Goal: Task Accomplishment & Management: Use online tool/utility

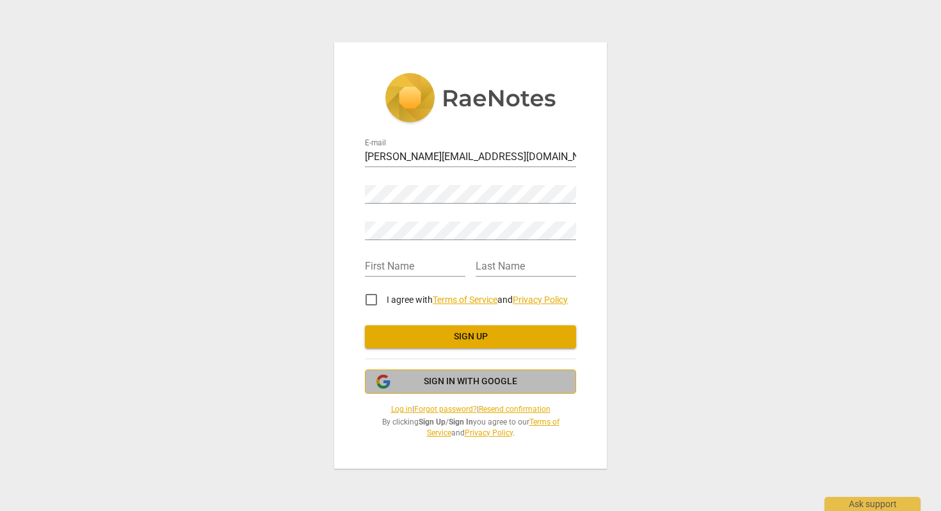
click at [454, 377] on span "Sign in with Google" at bounding box center [470, 381] width 93 height 13
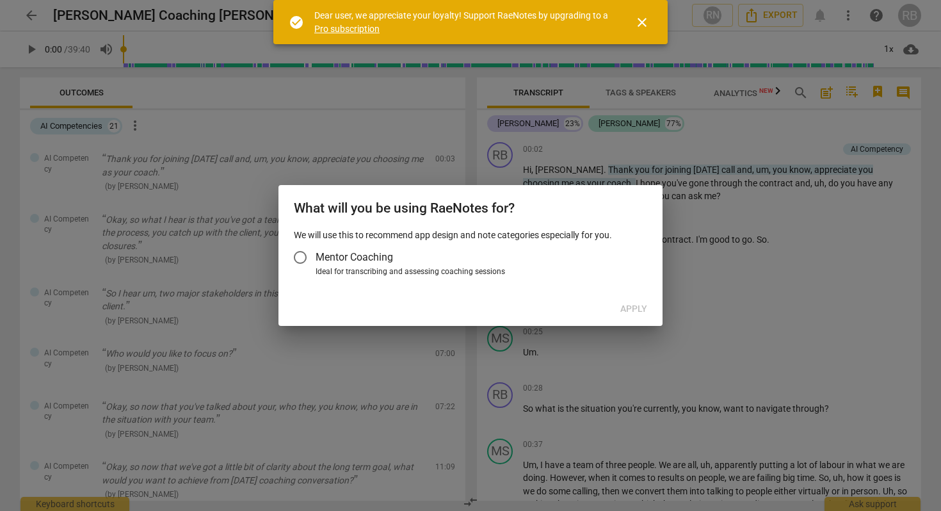
click at [300, 253] on input "Mentor Coaching" at bounding box center [300, 257] width 31 height 31
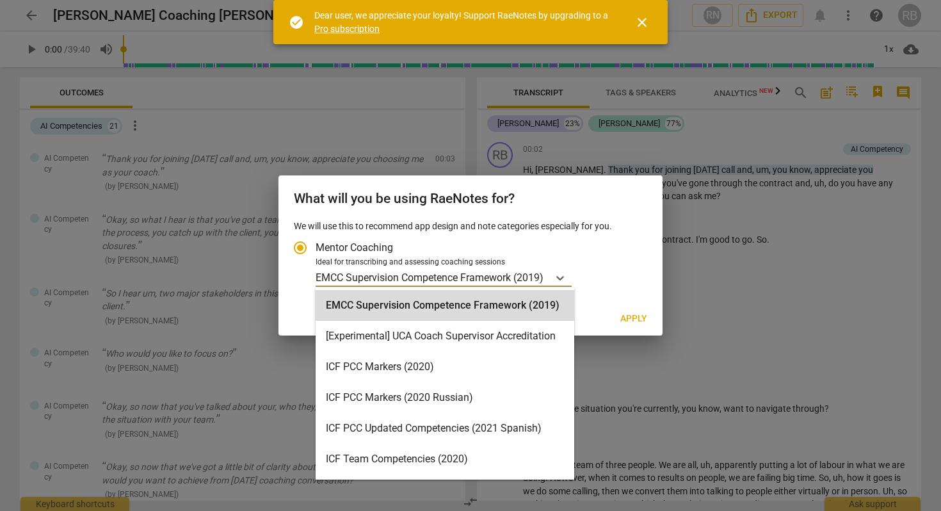
click at [544, 272] on p "EMCC Supervision Competence Framework (2019)" at bounding box center [430, 277] width 228 height 15
click at [0, 0] on input "Ideal for transcribing and assessing coaching sessions EMCC Supervision Compete…" at bounding box center [0, 0] width 0 height 0
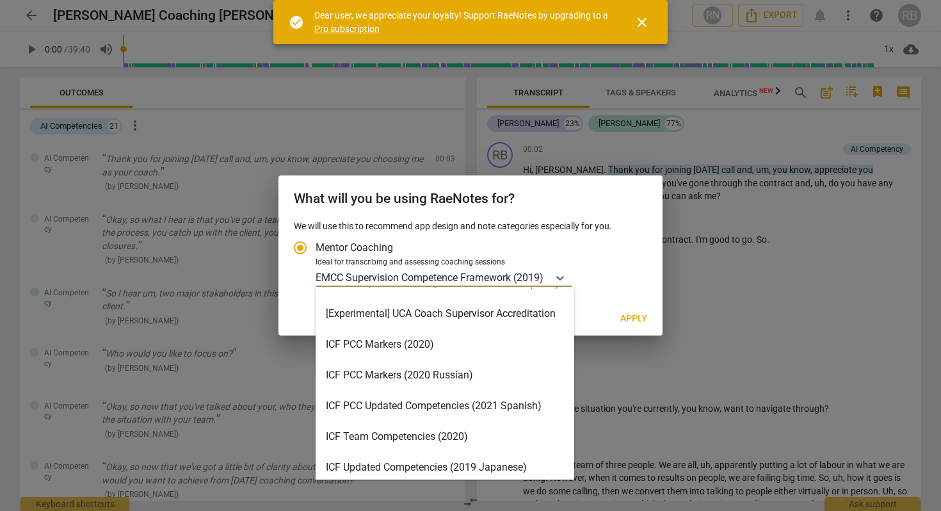
scroll to position [17, 0]
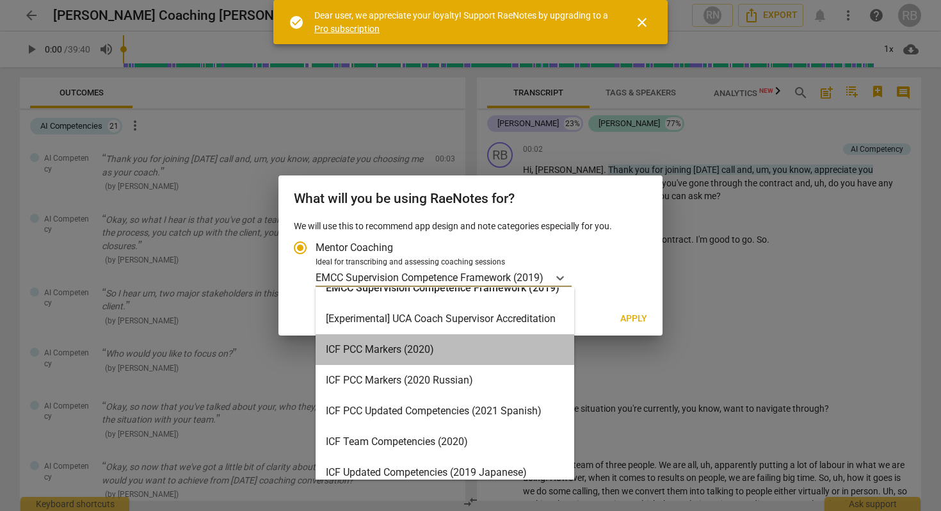
click at [481, 353] on div "ICF PCC Markers (2020)" at bounding box center [445, 349] width 259 height 31
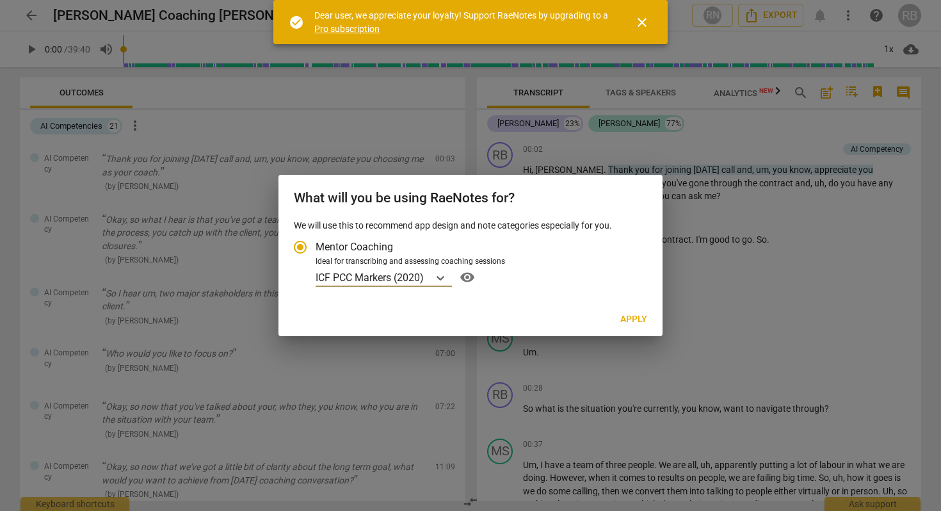
click at [628, 322] on span "Apply" at bounding box center [634, 319] width 27 height 13
radio input "false"
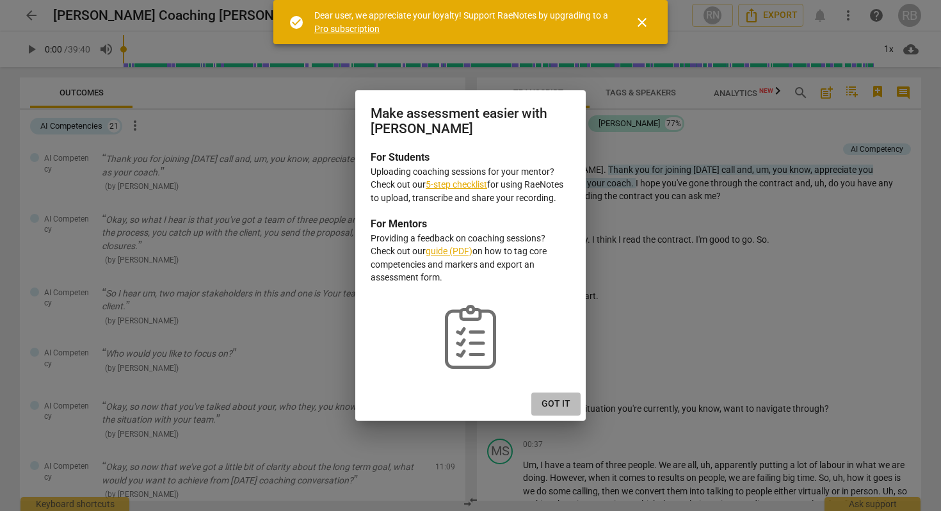
click at [562, 393] on button "Got it" at bounding box center [556, 404] width 49 height 23
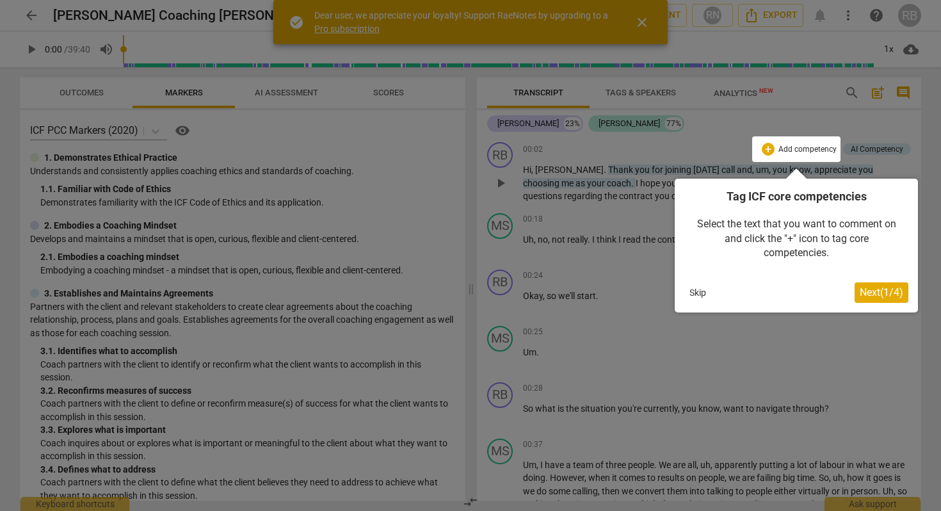
click at [897, 295] on span "Next ( 1 / 4 )" at bounding box center [882, 292] width 44 height 12
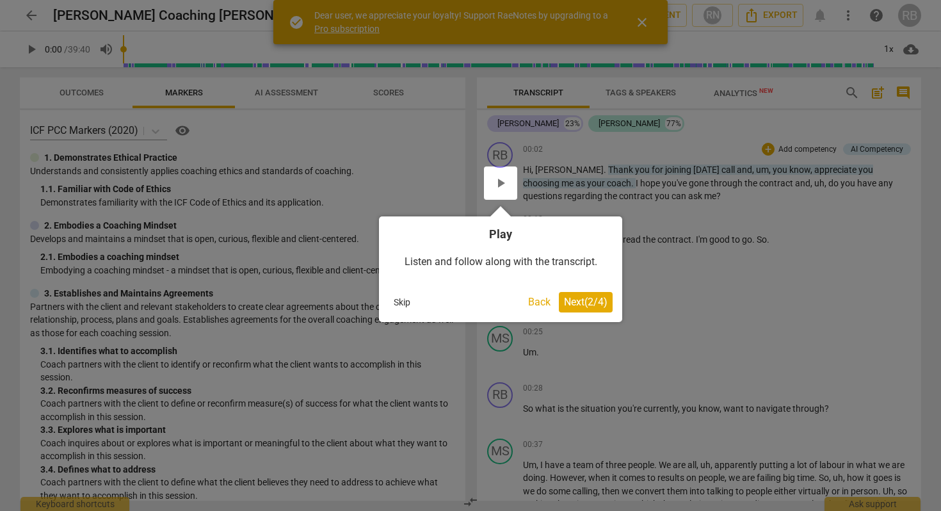
click at [405, 307] on button "Skip" at bounding box center [402, 302] width 27 height 19
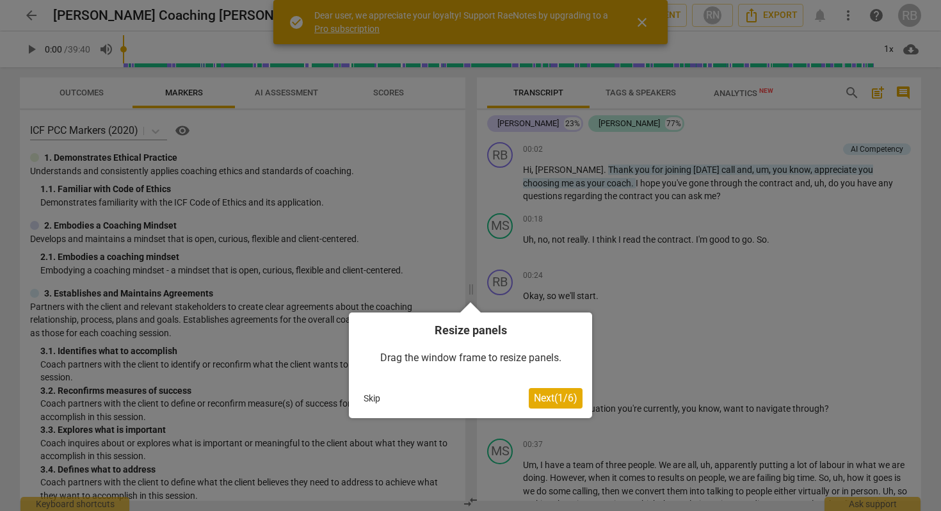
click at [381, 392] on button "Skip" at bounding box center [372, 398] width 27 height 19
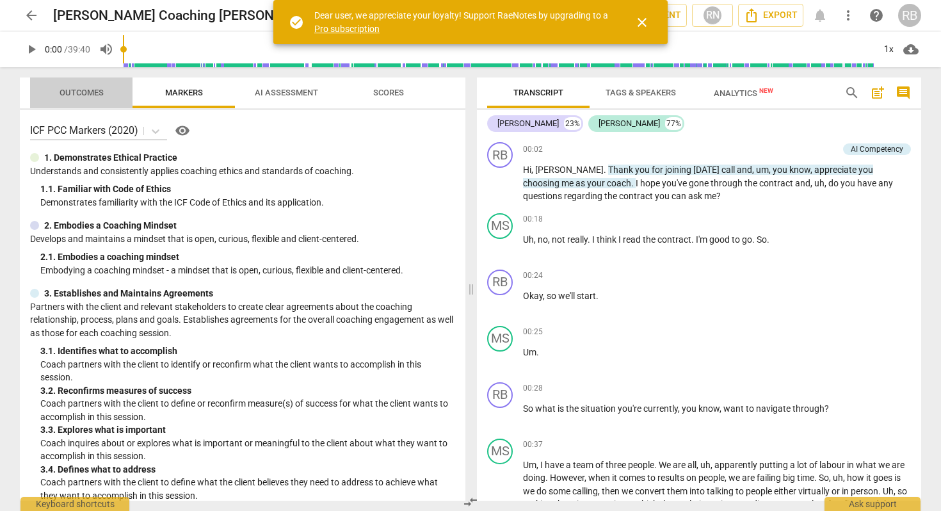
click at [79, 99] on span "Outcomes" at bounding box center [81, 93] width 75 height 17
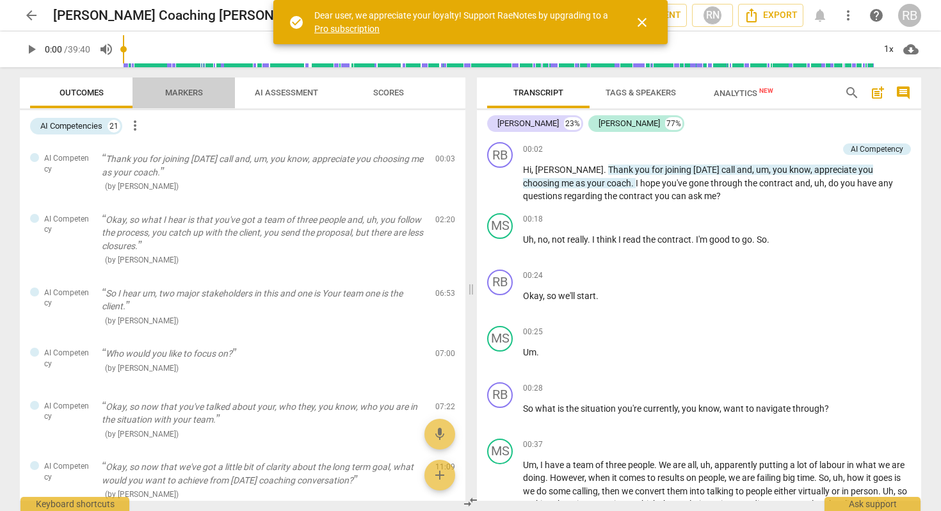
click at [190, 99] on span "Markers" at bounding box center [184, 93] width 69 height 17
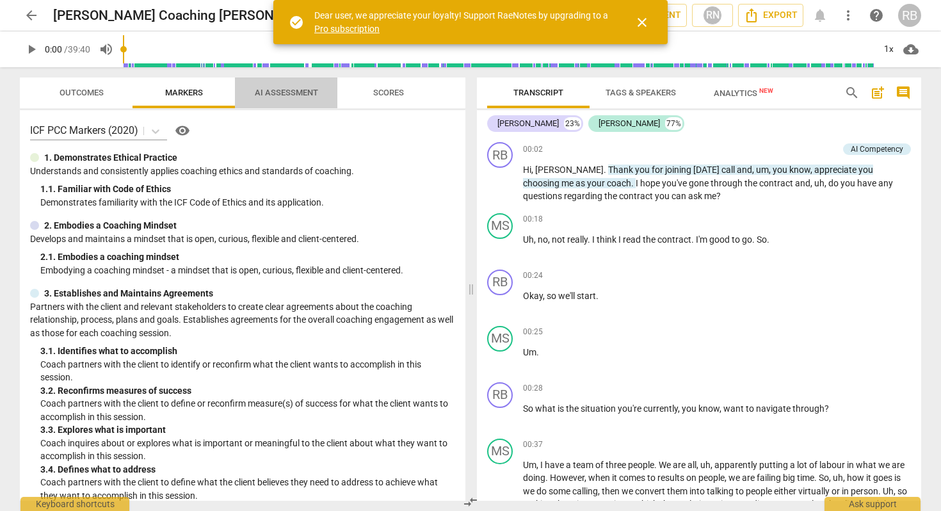
click at [279, 92] on span "AI Assessment" at bounding box center [286, 93] width 63 height 10
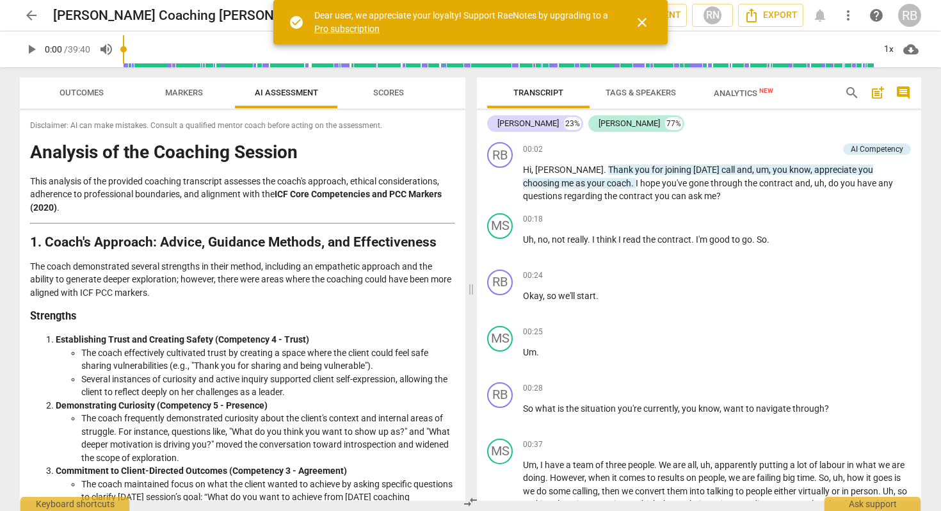
click at [386, 81] on button "Scores" at bounding box center [388, 92] width 102 height 31
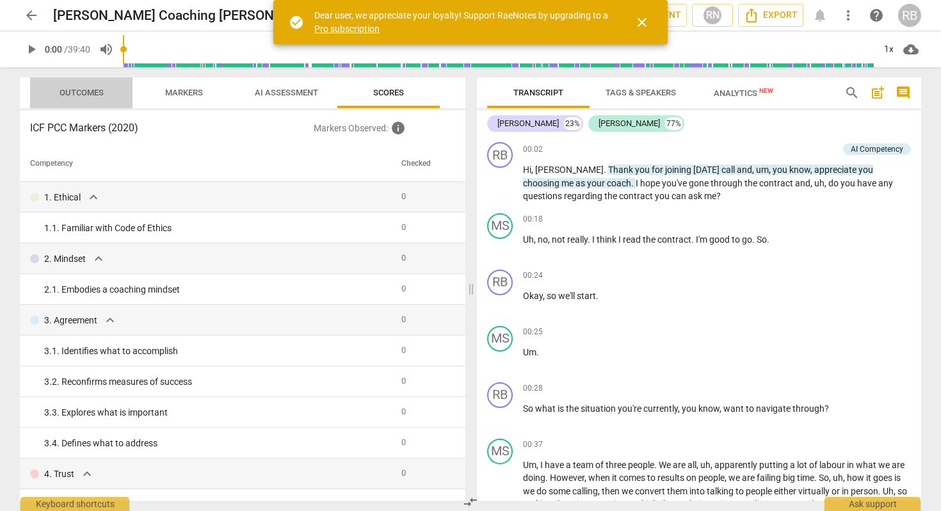
click at [52, 83] on button "Outcomes" at bounding box center [81, 92] width 102 height 31
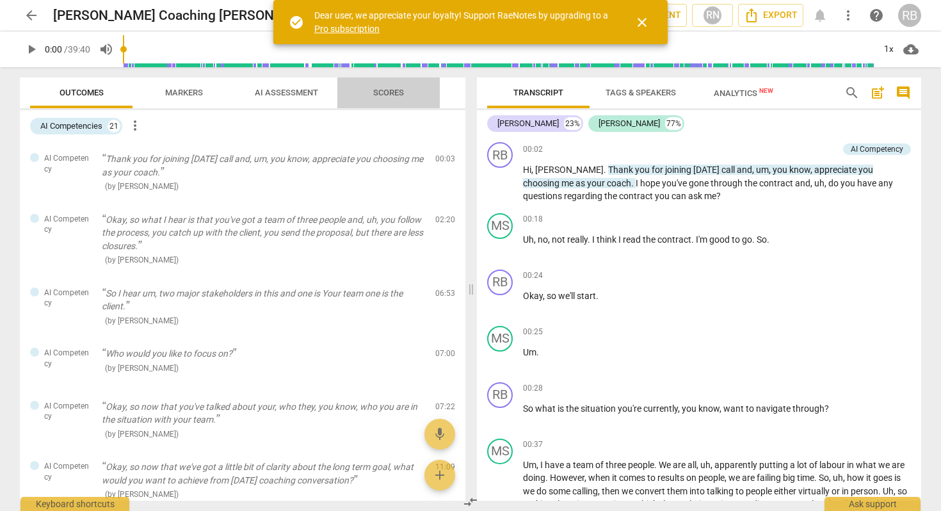
click at [400, 94] on span "Scores" at bounding box center [388, 93] width 31 height 10
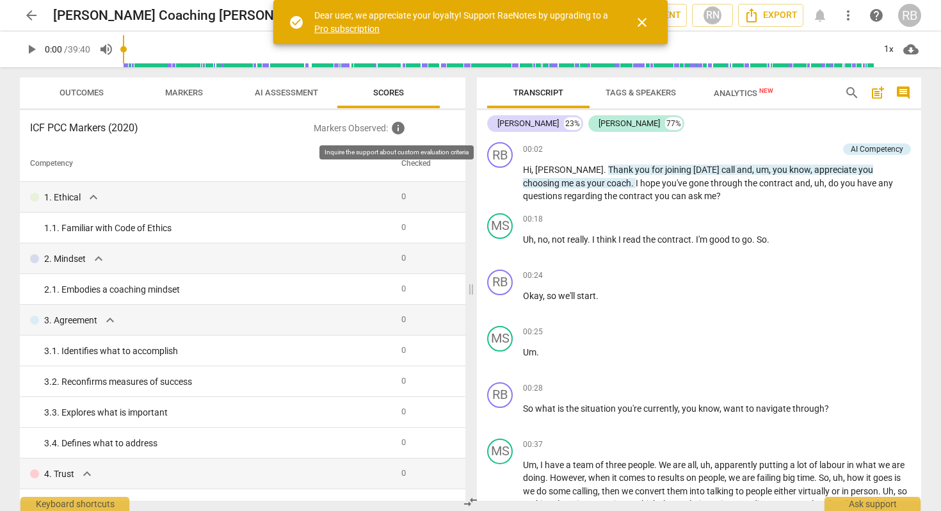
click at [395, 129] on span "info" at bounding box center [398, 127] width 15 height 15
click at [422, 143] on div "ICF PCC Markers (2020) Markers Observed : info Competency Checked 1. Ethical ex…" at bounding box center [243, 305] width 446 height 391
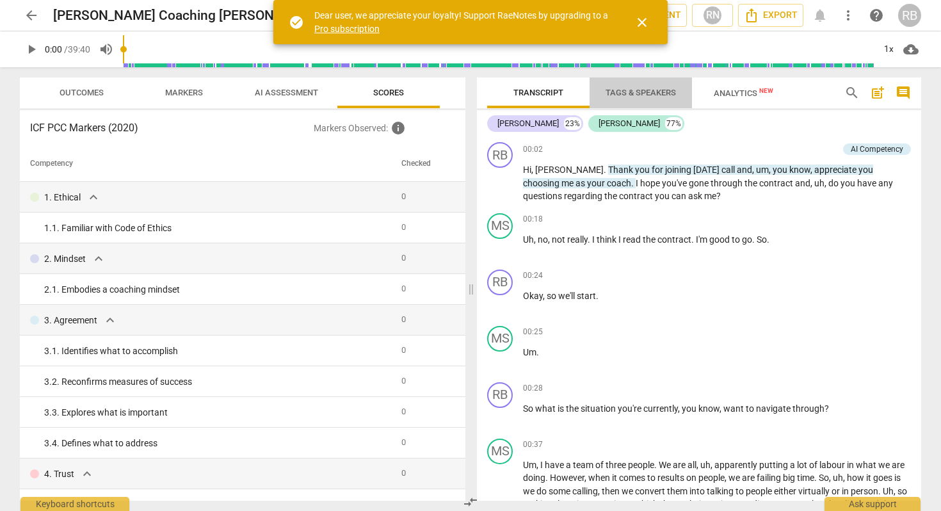
click at [624, 95] on span "Tags & Speakers" at bounding box center [641, 93] width 70 height 10
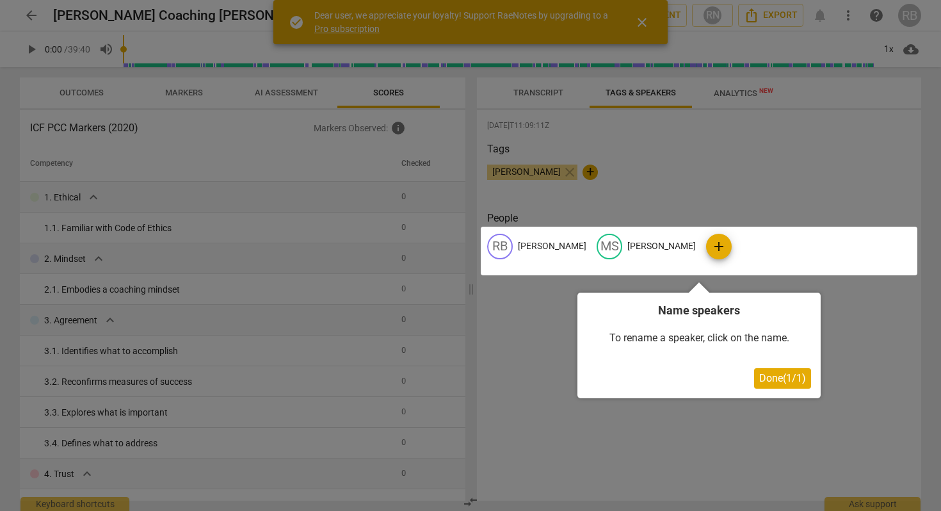
click at [718, 96] on div at bounding box center [470, 255] width 941 height 511
click at [554, 94] on div at bounding box center [470, 255] width 941 height 511
click at [795, 380] on span "Done ( 1 / 1 )" at bounding box center [782, 378] width 47 height 12
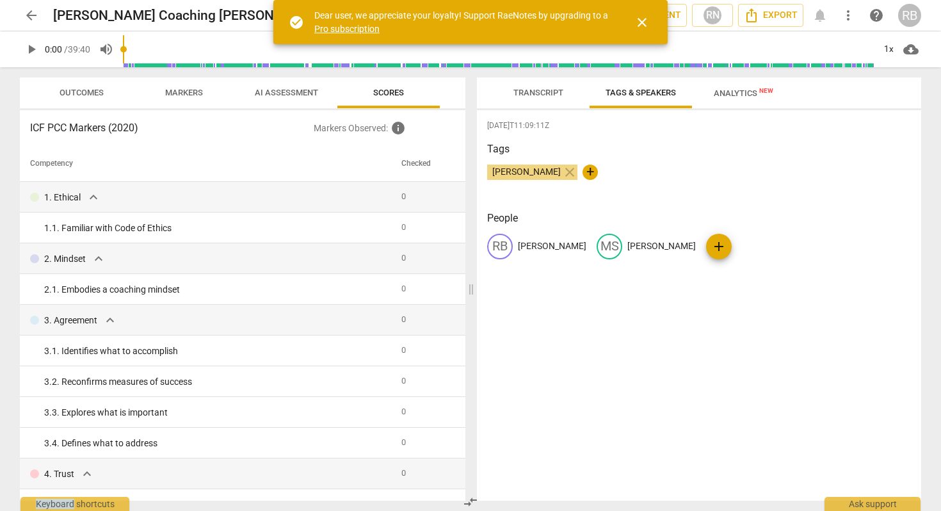
drag, startPoint x: 795, startPoint y: 380, endPoint x: 690, endPoint y: 260, distance: 159.3
click at [759, 356] on div "2025-07-08T11:09:11Z Tags Sandeep Budhiraja close + People RB Ridhi Budhiraja M…" at bounding box center [699, 305] width 444 height 391
click at [529, 88] on span "Transcript" at bounding box center [539, 93] width 50 height 10
